Goal: Complete application form: Complete application form

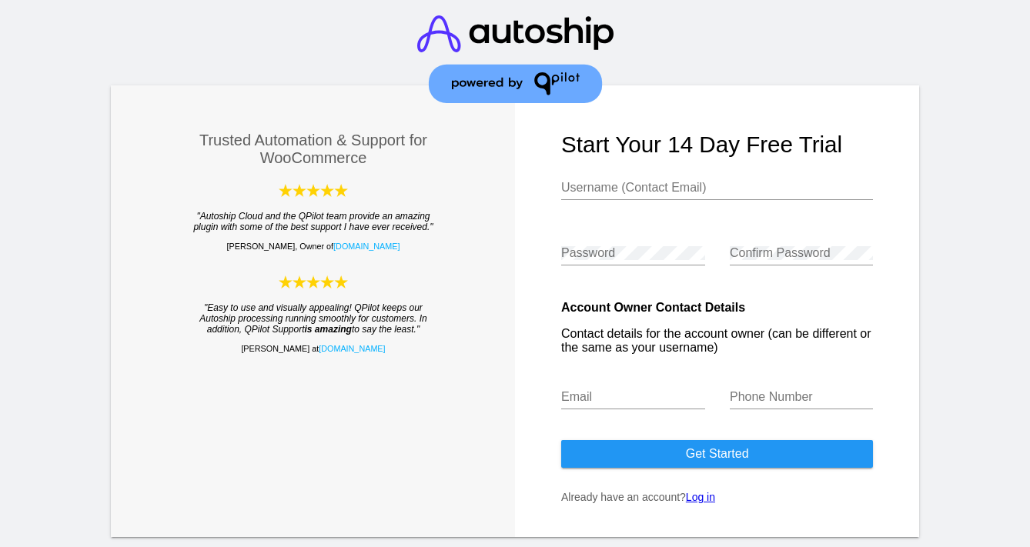
click at [595, 179] on div "Username (Contact Email)" at bounding box center [717, 182] width 312 height 35
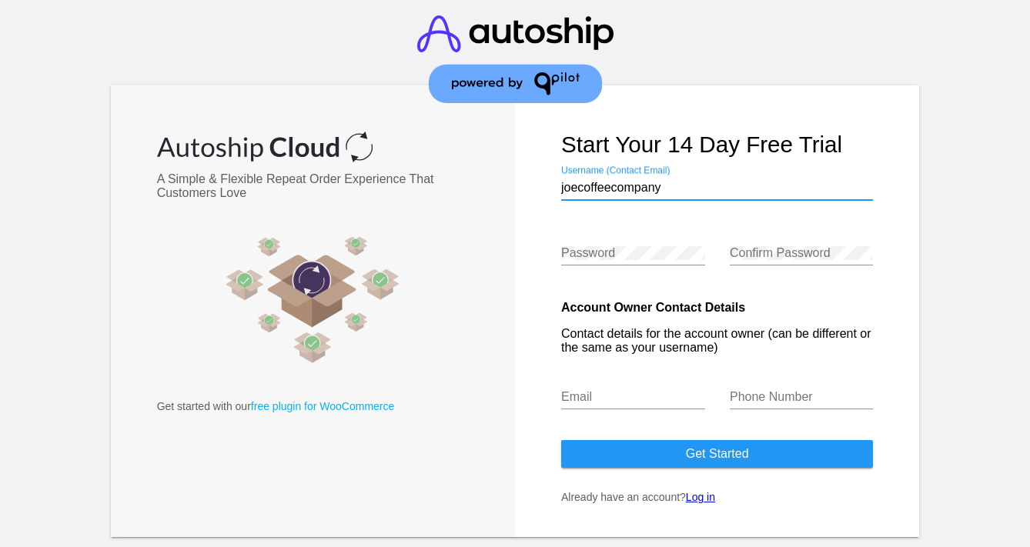
type input "joecoffeecompany"
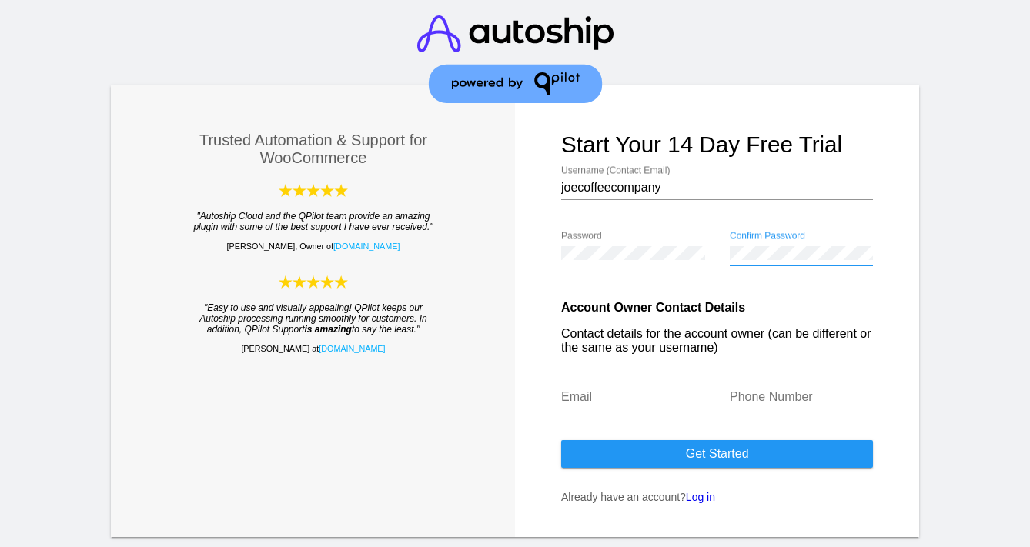
click at [640, 390] on div "Email" at bounding box center [633, 392] width 144 height 35
type input "[EMAIL_ADDRESS][DOMAIN_NAME]"
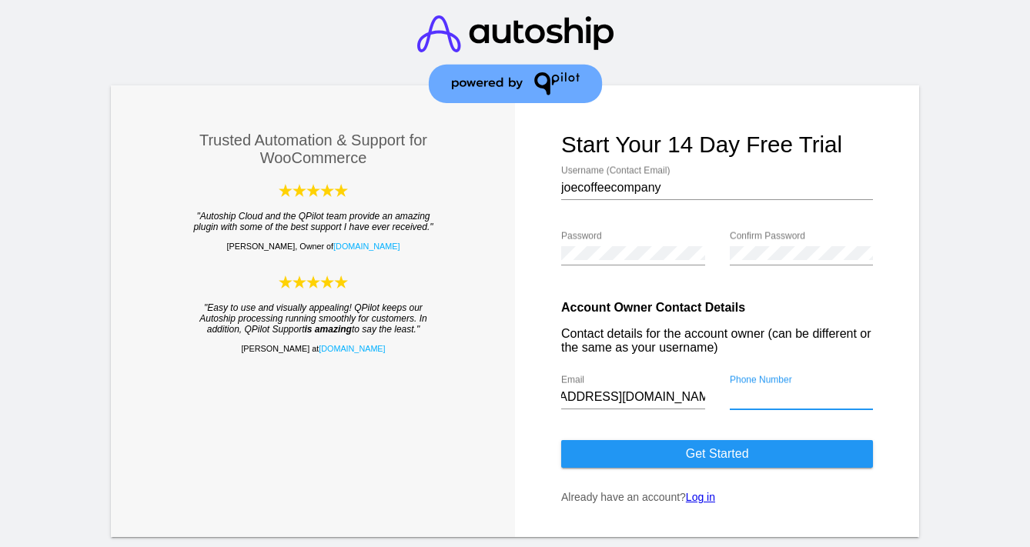
scroll to position [0, 0]
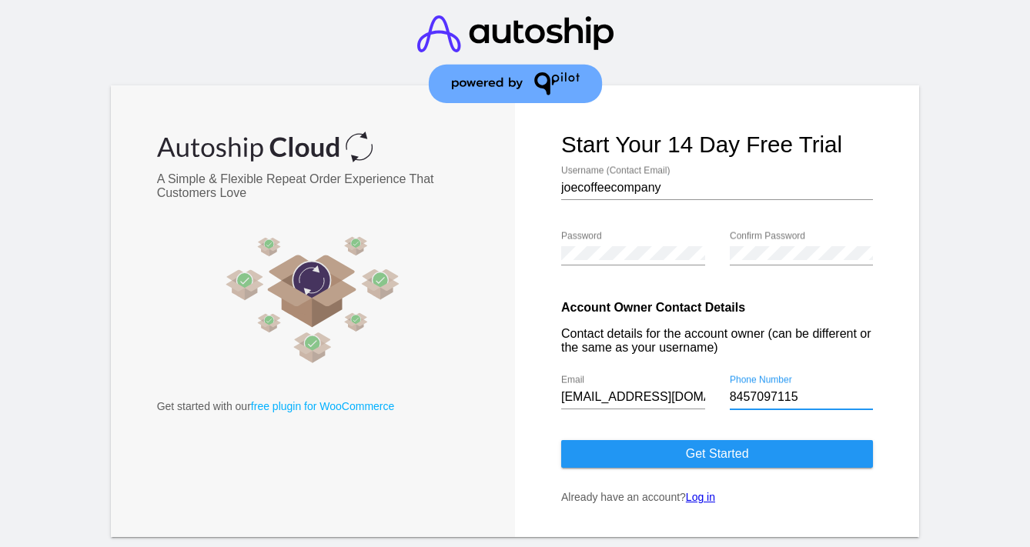
type input "8457097115"
click at [648, 462] on button "Get started" at bounding box center [717, 454] width 312 height 28
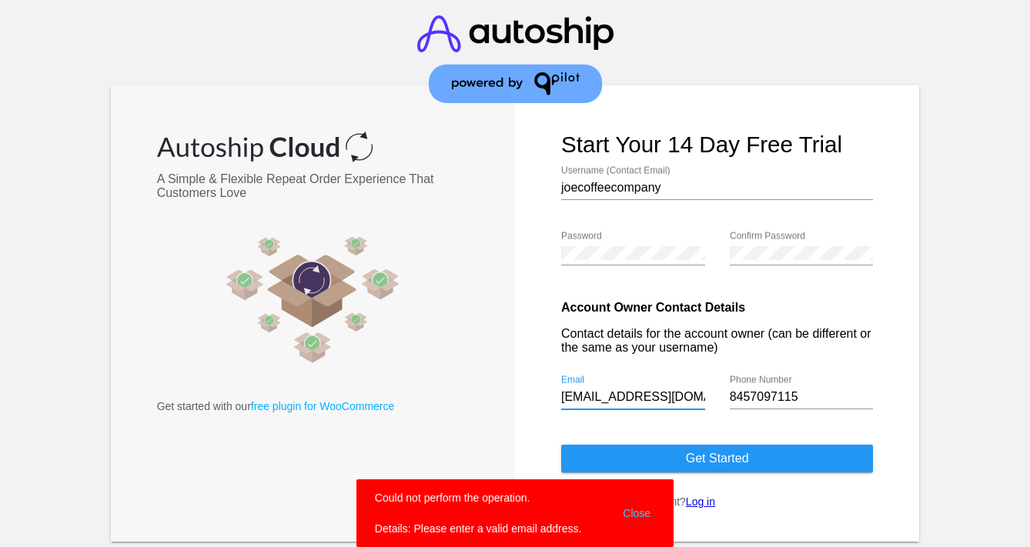
click at [639, 399] on input "[EMAIL_ADDRESS][DOMAIN_NAME]" at bounding box center [633, 397] width 144 height 14
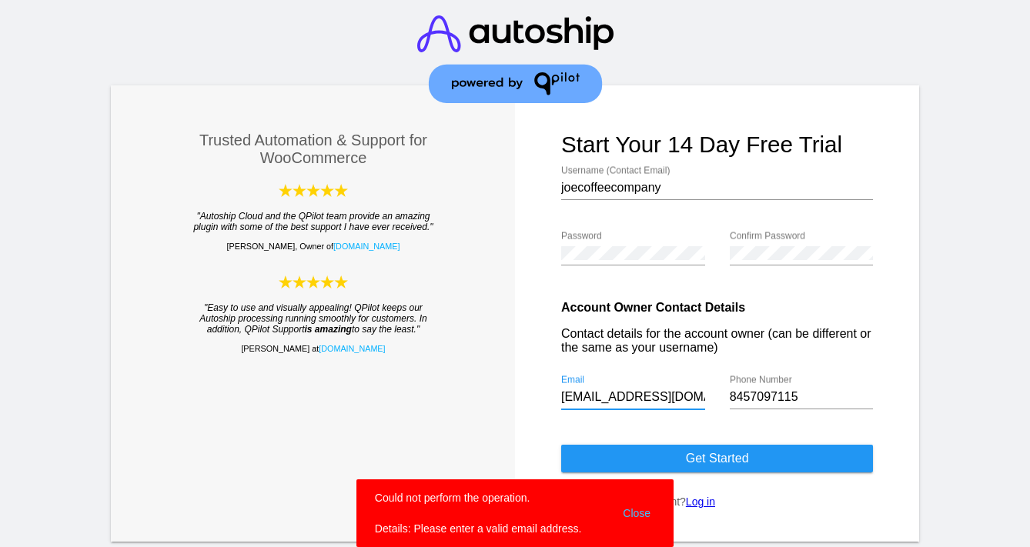
drag, startPoint x: 639, startPoint y: 399, endPoint x: 683, endPoint y: 399, distance: 43.9
click at [683, 399] on input "[EMAIL_ADDRESS][DOMAIN_NAME]" at bounding box center [633, 397] width 144 height 14
drag, startPoint x: 681, startPoint y: 400, endPoint x: 733, endPoint y: 395, distance: 52.6
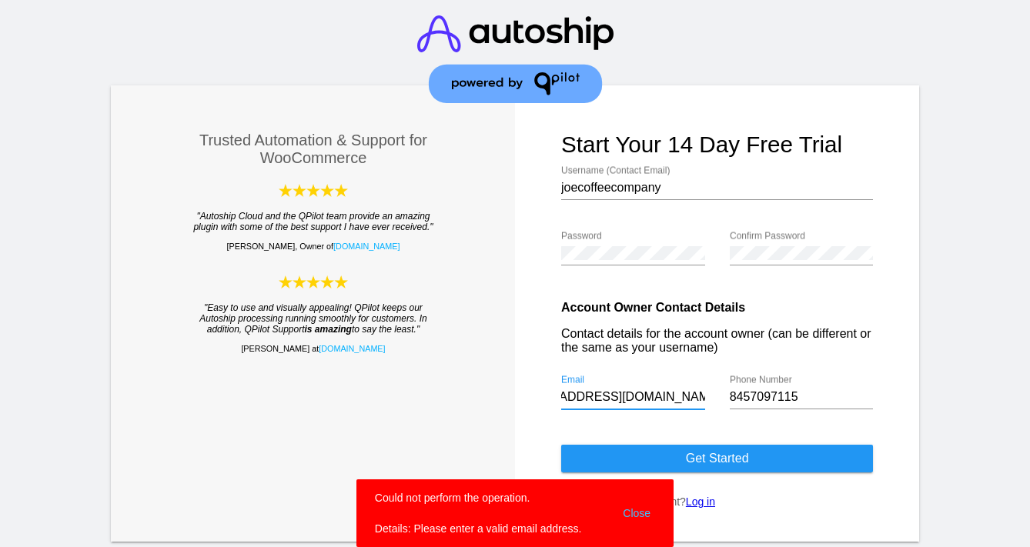
click at [733, 395] on div "Account Owner Contact Details Contact details for the account owner (can be dif…" at bounding box center [717, 361] width 312 height 144
click at [654, 403] on input "[EMAIL_ADDRESS][DOMAIN_NAME]" at bounding box center [633, 397] width 144 height 14
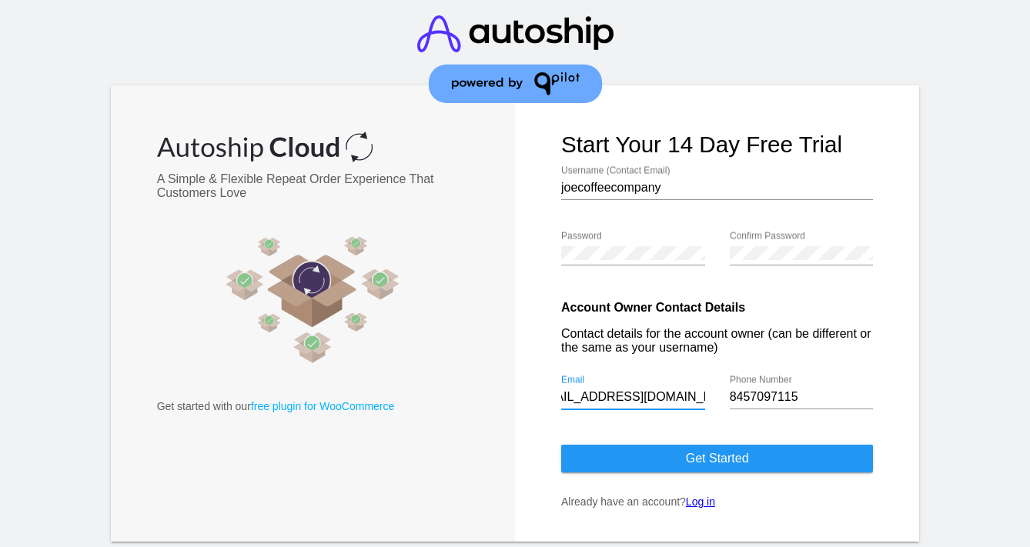
scroll to position [0, 38]
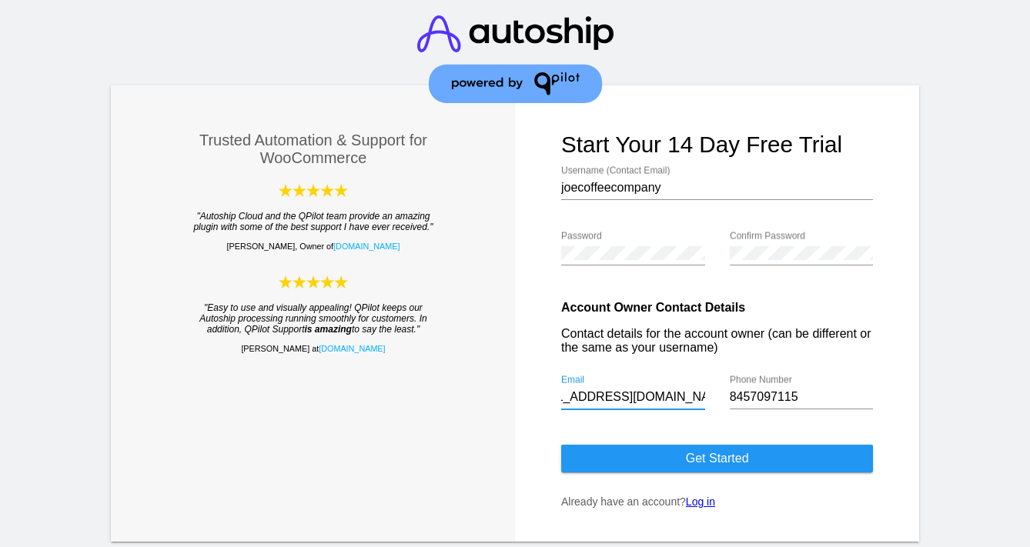
type input "[EMAIL_ADDRESS][DOMAIN_NAME]"
click at [669, 467] on button "Get started" at bounding box center [717, 459] width 312 height 28
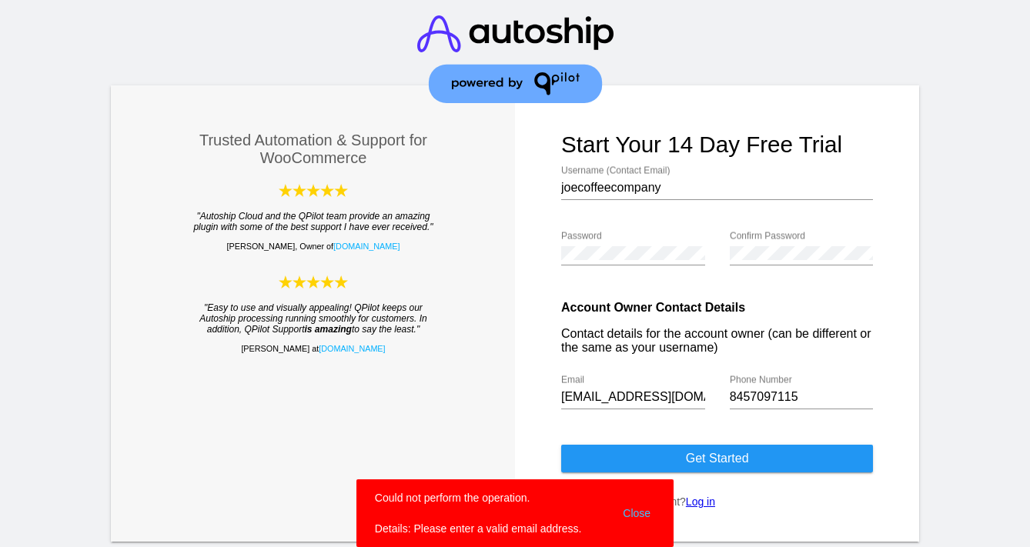
click at [636, 527] on button "Close" at bounding box center [636, 513] width 37 height 46
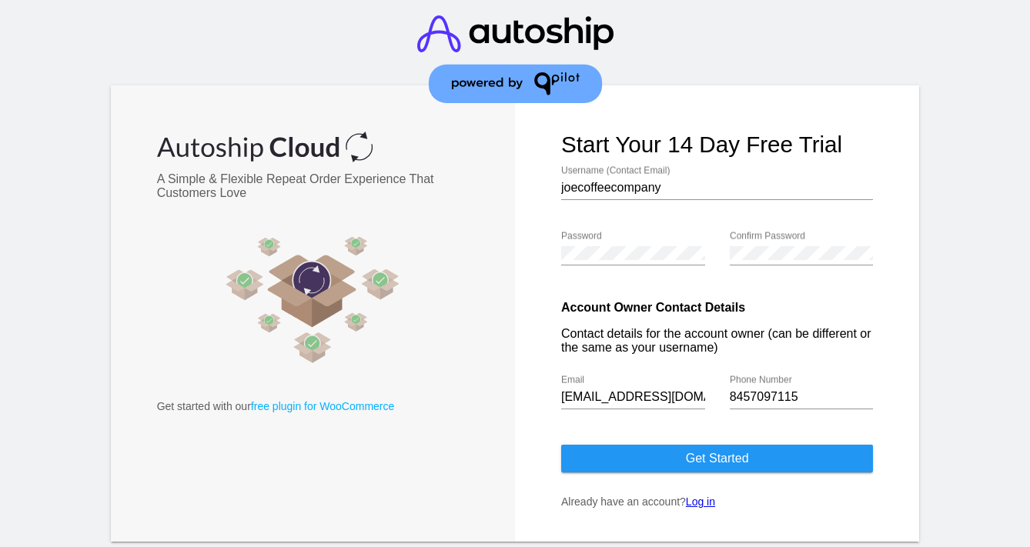
click at [653, 473] on button "Get started" at bounding box center [717, 459] width 312 height 28
